Goal: Information Seeking & Learning: Understand process/instructions

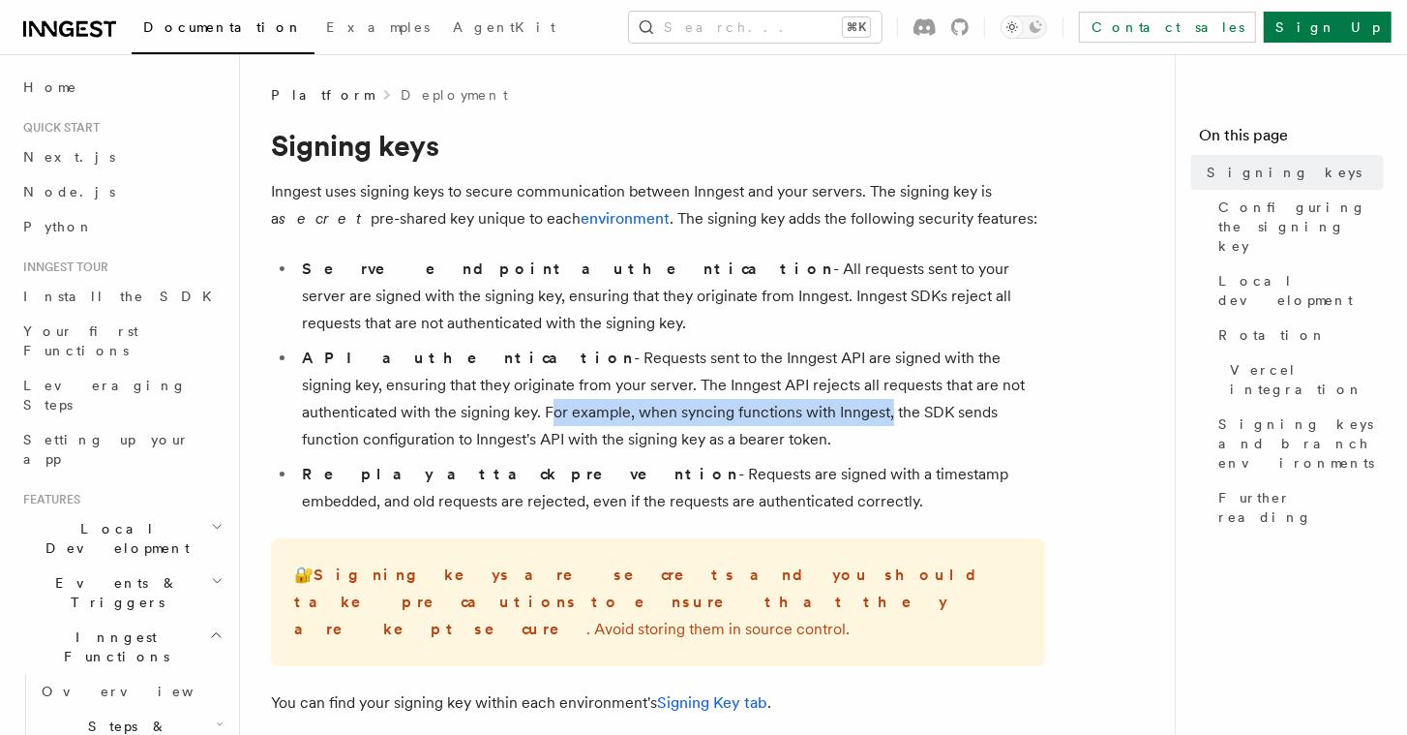
drag, startPoint x: 675, startPoint y: 411, endPoint x: 334, endPoint y: 411, distance: 340.6
click at [334, 411] on li "API authentication - Requests sent to the Inngest API are signed with the signi…" at bounding box center [670, 399] width 749 height 108
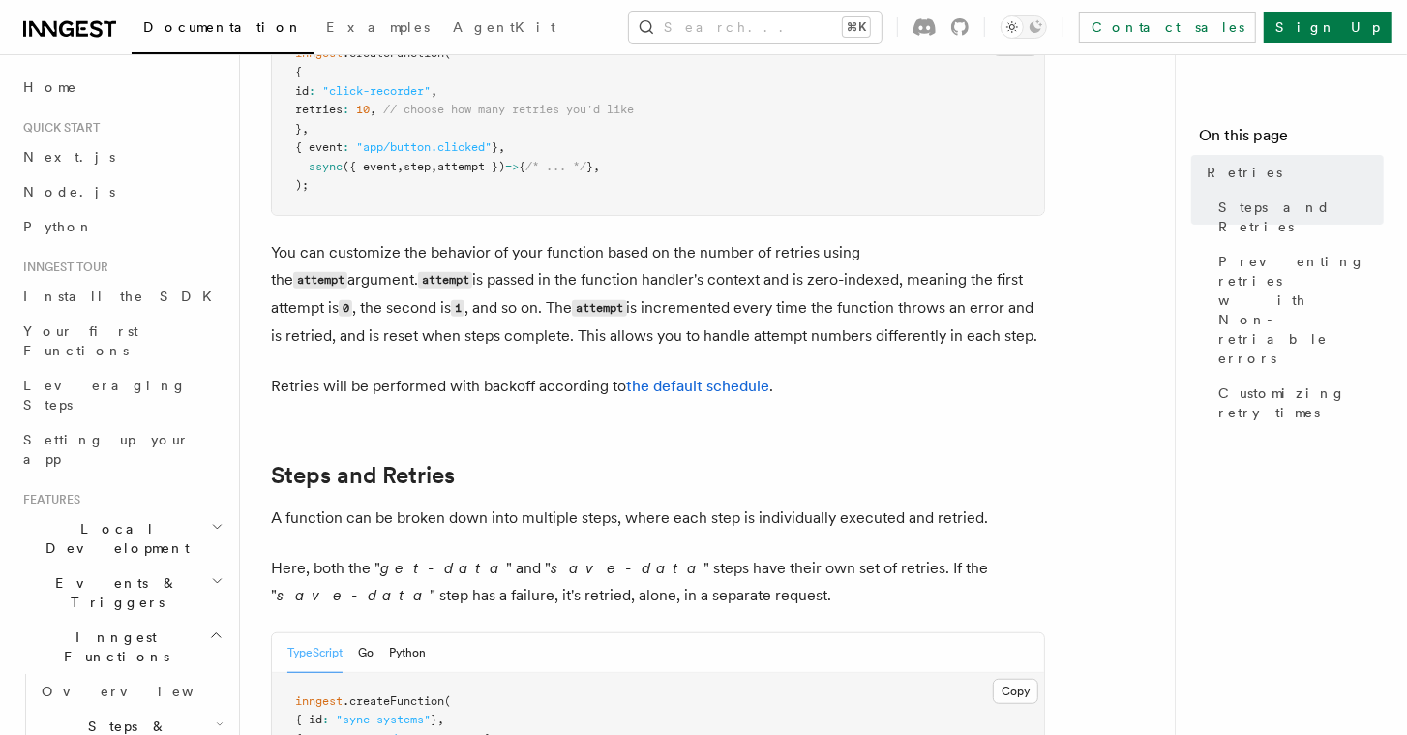
scroll to position [432, 0]
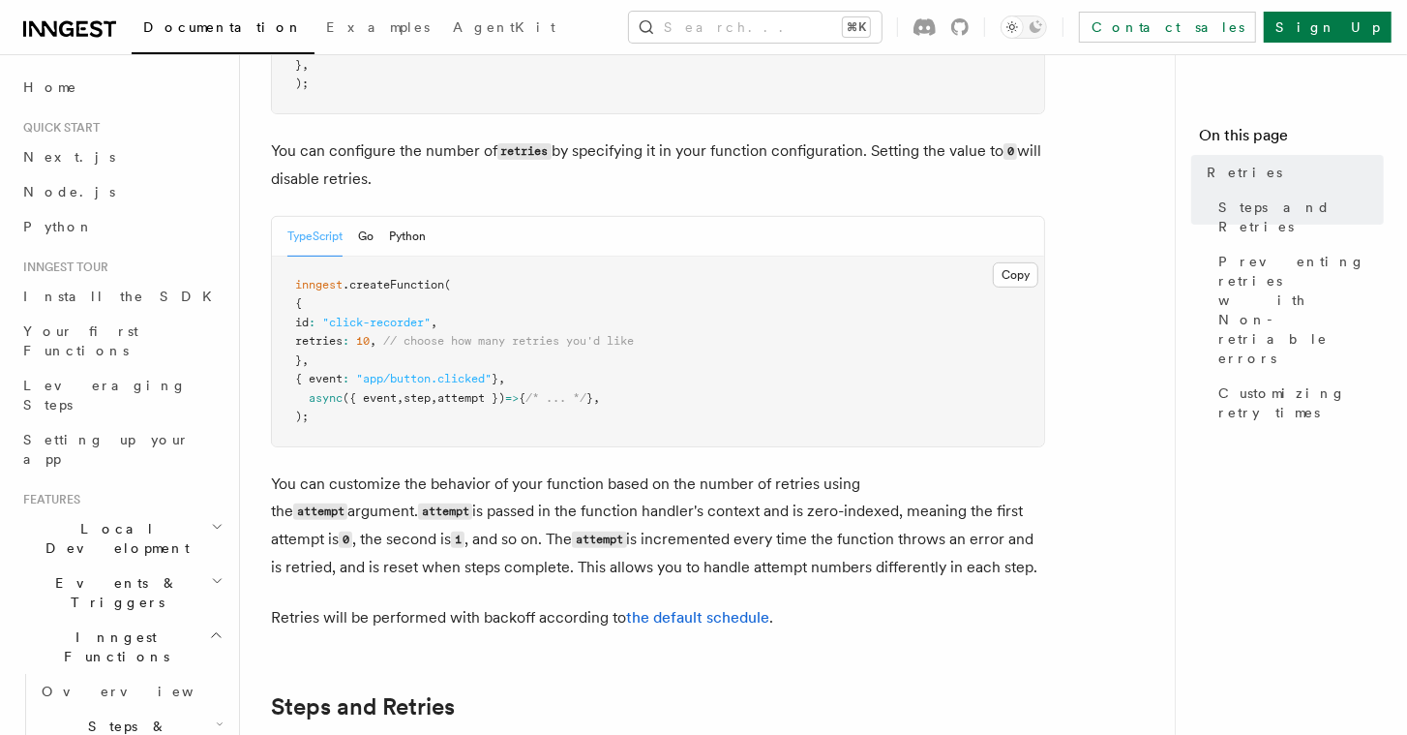
click at [343, 334] on span "retries" at bounding box center [318, 341] width 47 height 14
copy span "retries"
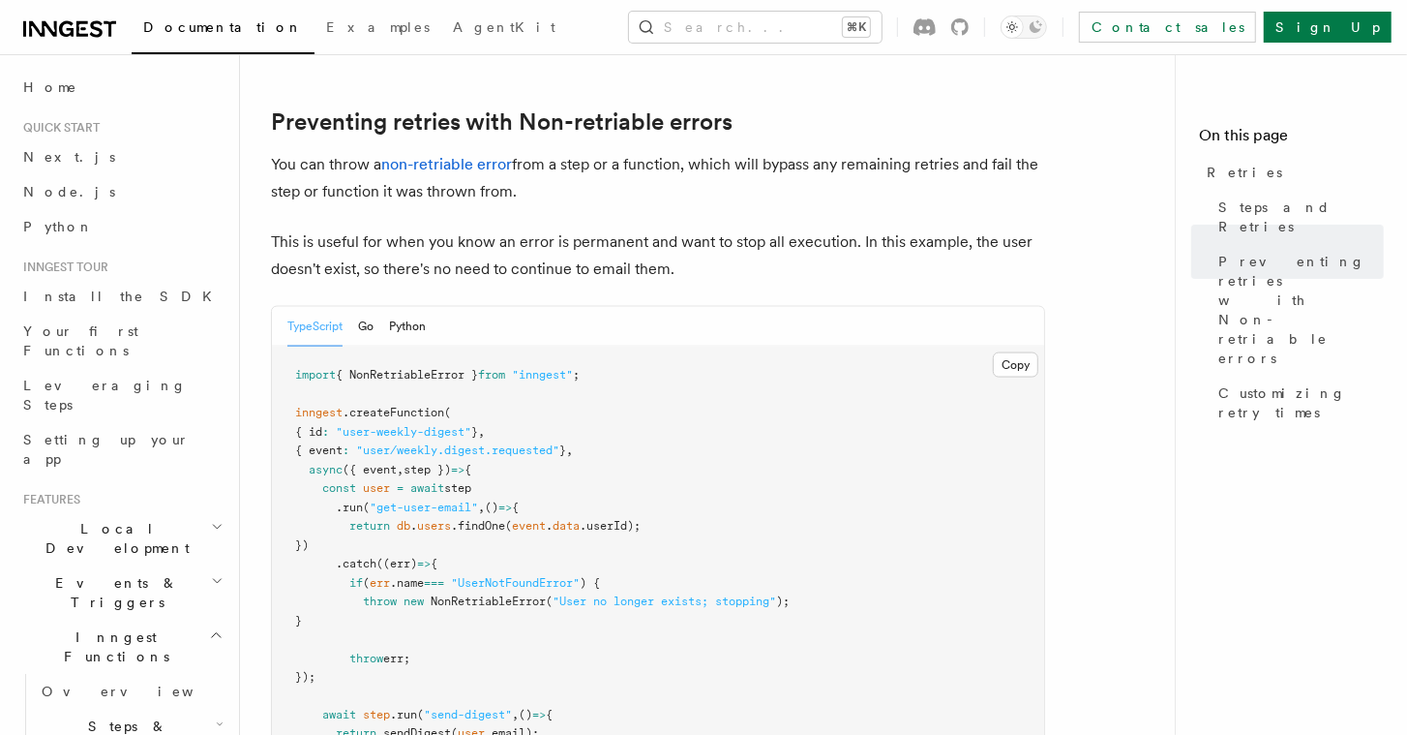
scroll to position [2268, 0]
